Goal: Information Seeking & Learning: Learn about a topic

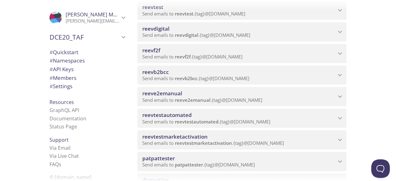
scroll to position [241, 0]
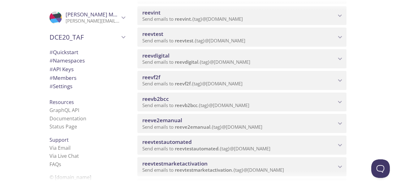
click at [279, 102] on span "reevb2bcc" at bounding box center [238, 98] width 193 height 7
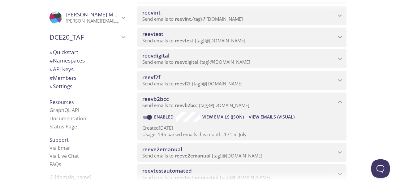
click at [267, 118] on span "View Emails (Visual)" at bounding box center [271, 116] width 46 height 7
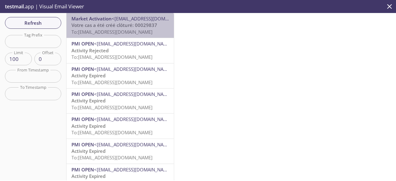
click at [120, 31] on span "To: [EMAIL_ADDRESS][DOMAIN_NAME]" at bounding box center [111, 32] width 81 height 6
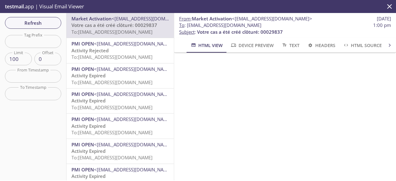
drag, startPoint x: 378, startPoint y: 78, endPoint x: 377, endPoint y: 89, distance: 10.2
click at [377, 89] on iframe at bounding box center [284, 149] width 207 height 179
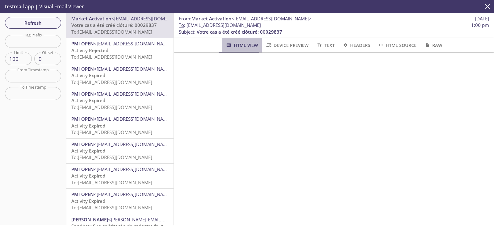
click at [232, 44] on span "HTML View" at bounding box center [242, 45] width 32 height 8
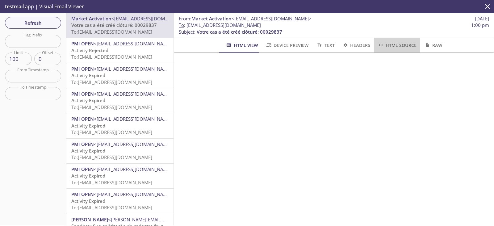
click at [389, 45] on span "HTML Source" at bounding box center [397, 45] width 39 height 8
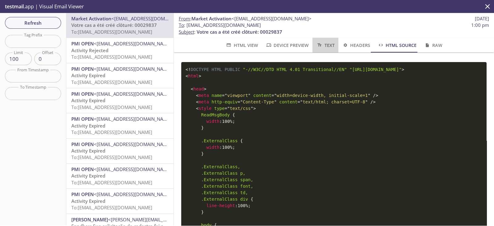
click at [317, 45] on icon "button" at bounding box center [319, 45] width 6 height 5
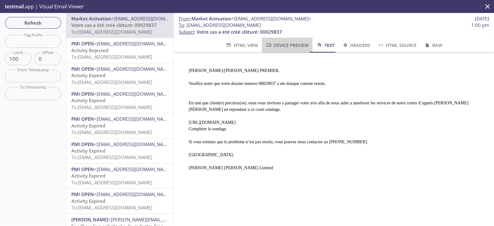
click at [281, 44] on span "Device Preview" at bounding box center [287, 45] width 43 height 8
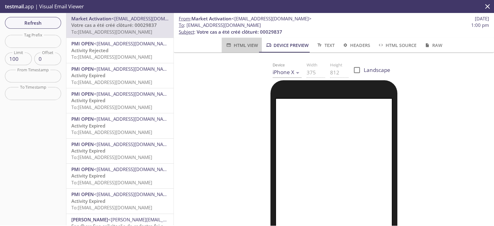
click at [247, 44] on span "HTML View" at bounding box center [242, 45] width 32 height 8
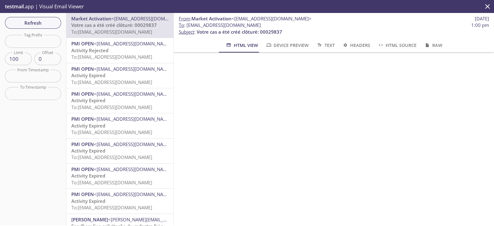
scroll to position [27, 0]
